Goal: Find specific page/section: Find specific page/section

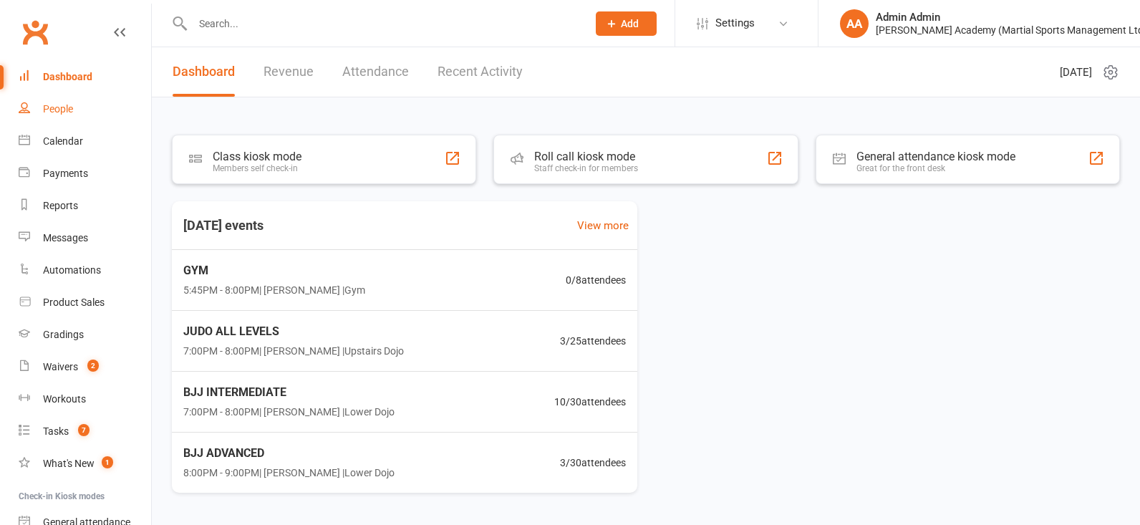
click at [79, 110] on link "People" at bounding box center [85, 109] width 132 height 32
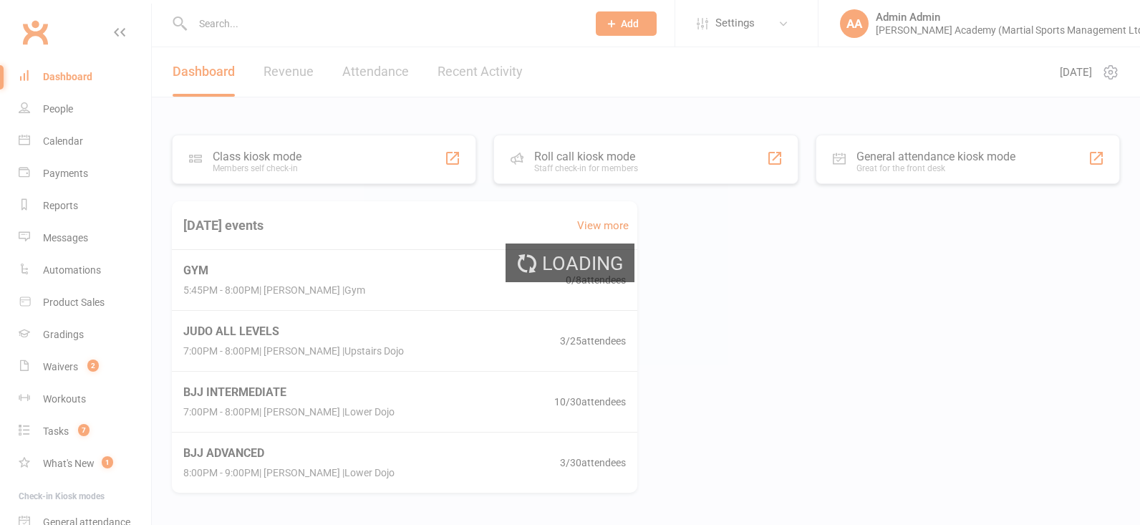
select select "100"
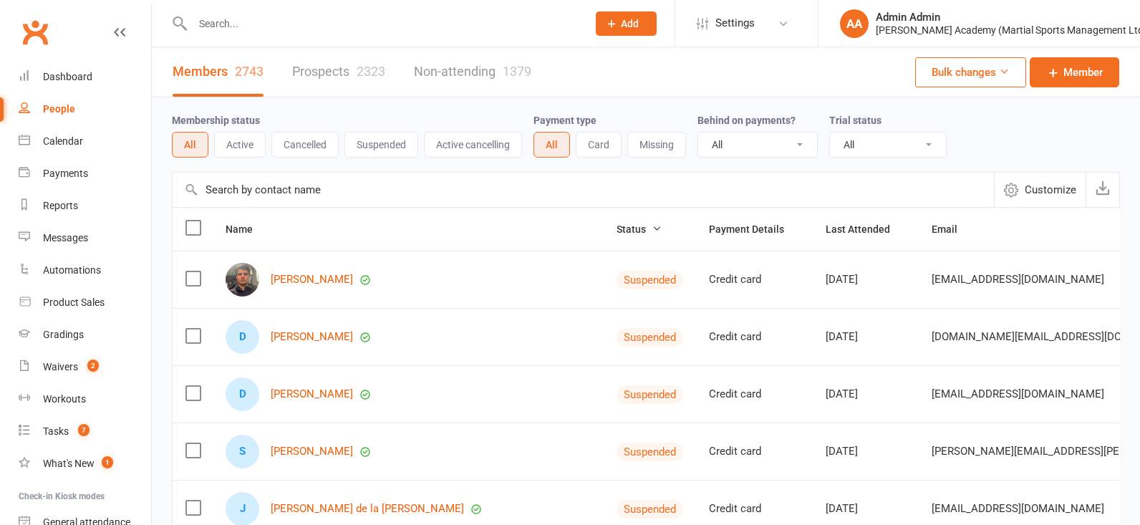
click at [228, 24] on input "text" at bounding box center [382, 24] width 389 height 20
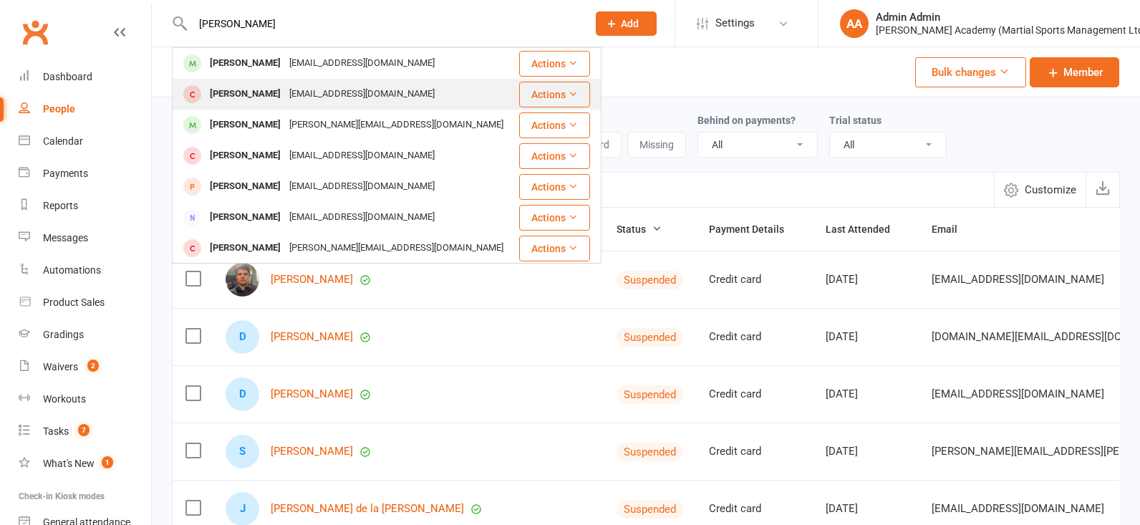
scroll to position [6, 0]
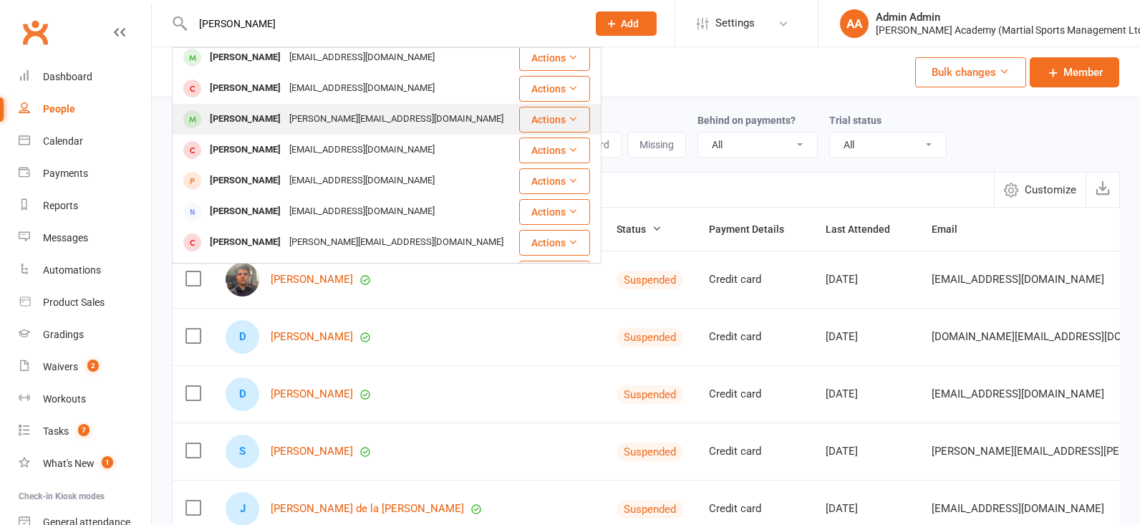
type input "[PERSON_NAME]"
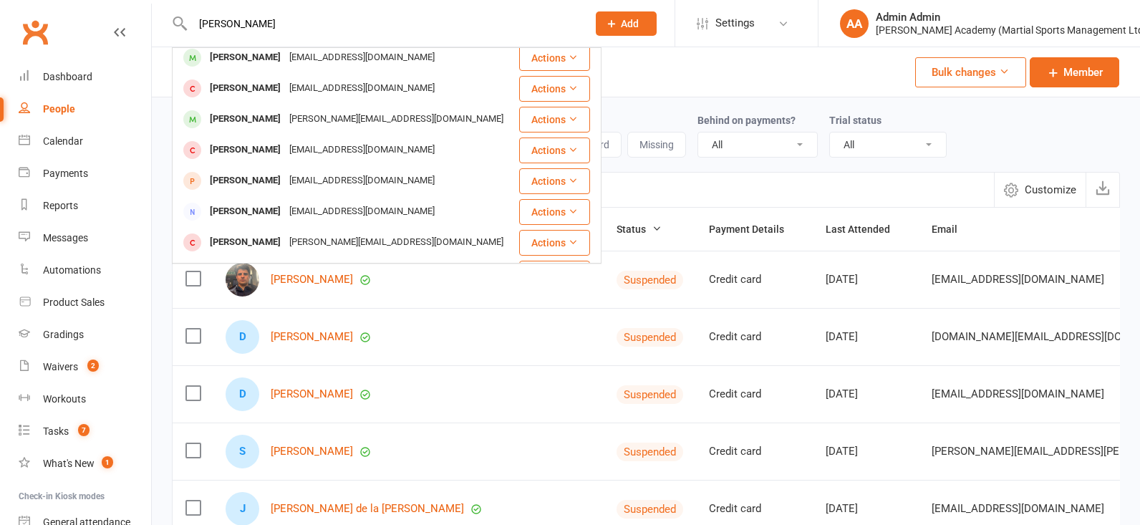
click at [244, 127] on div "[PERSON_NAME]" at bounding box center [244, 119] width 79 height 21
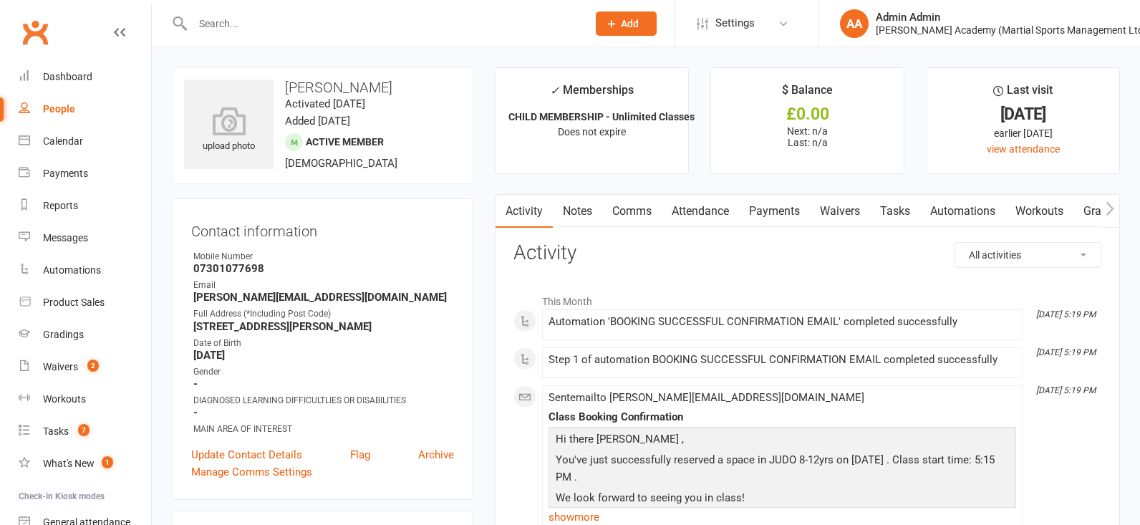
drag, startPoint x: 782, startPoint y: 214, endPoint x: 737, endPoint y: 216, distance: 45.1
click at [782, 214] on link "Payments" at bounding box center [774, 211] width 71 height 33
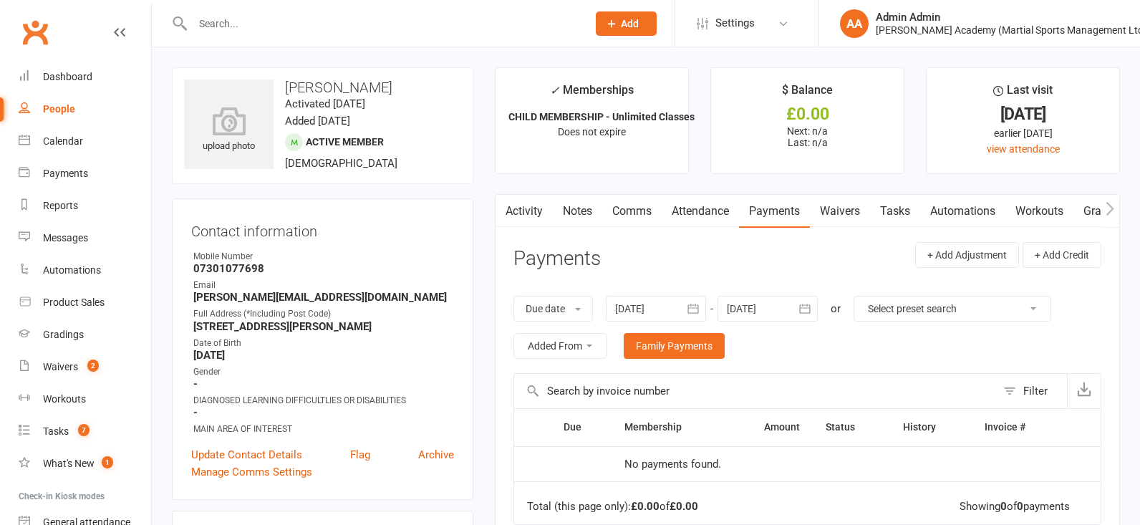
click at [716, 217] on link "Attendance" at bounding box center [699, 211] width 77 height 33
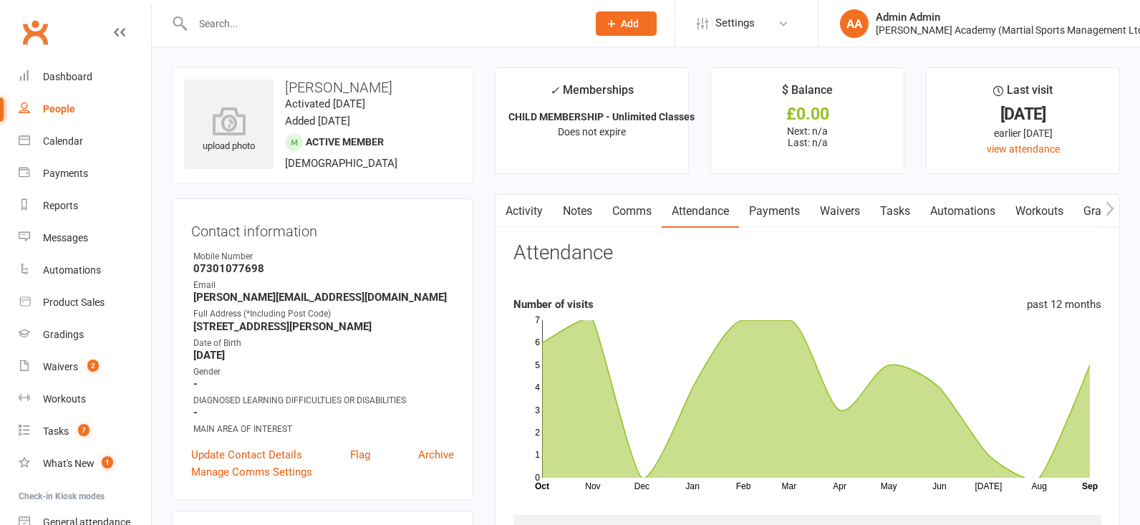
click at [767, 212] on link "Payments" at bounding box center [774, 211] width 71 height 33
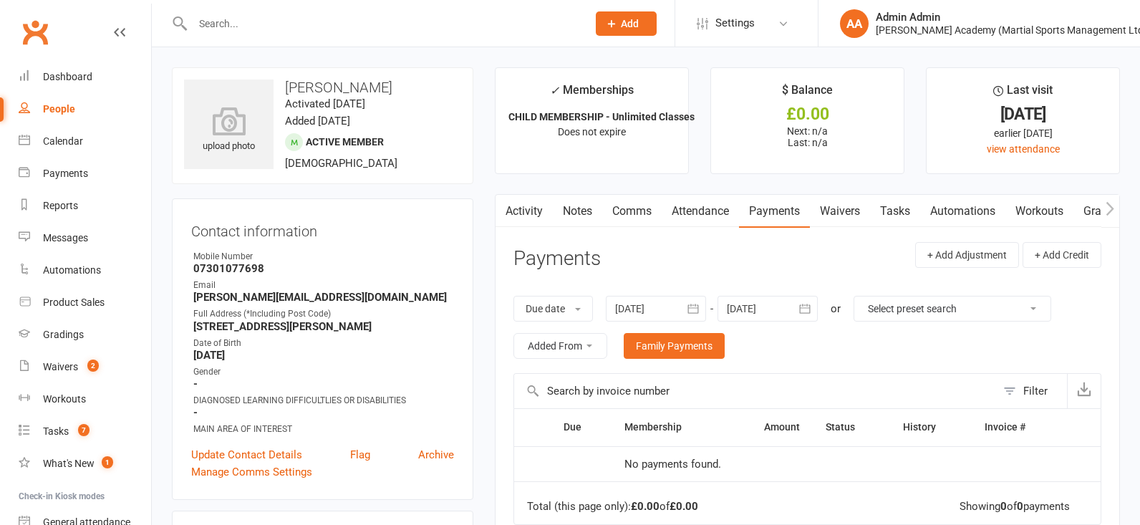
drag, startPoint x: 286, startPoint y: 94, endPoint x: 442, endPoint y: 97, distance: 156.1
click at [446, 95] on h3 "[PERSON_NAME]" at bounding box center [322, 87] width 277 height 16
copy h3 "[PERSON_NAME]"
click at [313, 23] on input "text" at bounding box center [382, 24] width 389 height 20
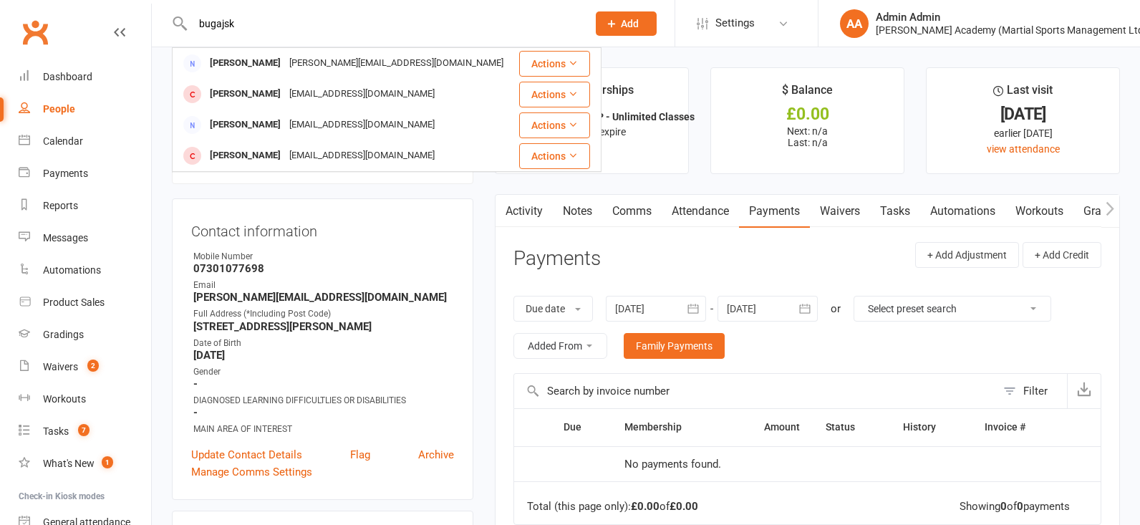
type input "[PERSON_NAME]"
